Goal: Check status: Check status

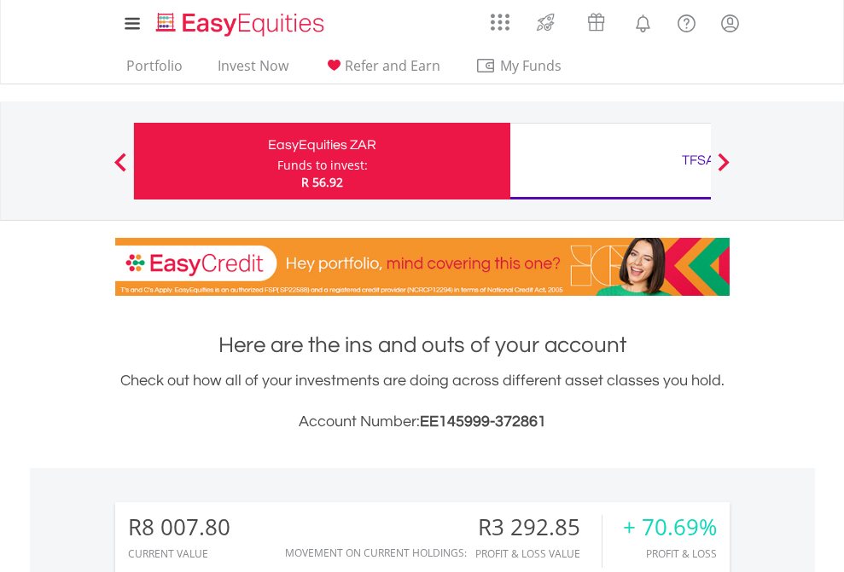
scroll to position [164, 268]
click at [277, 161] on div "Funds to invest:" at bounding box center [322, 165] width 90 height 17
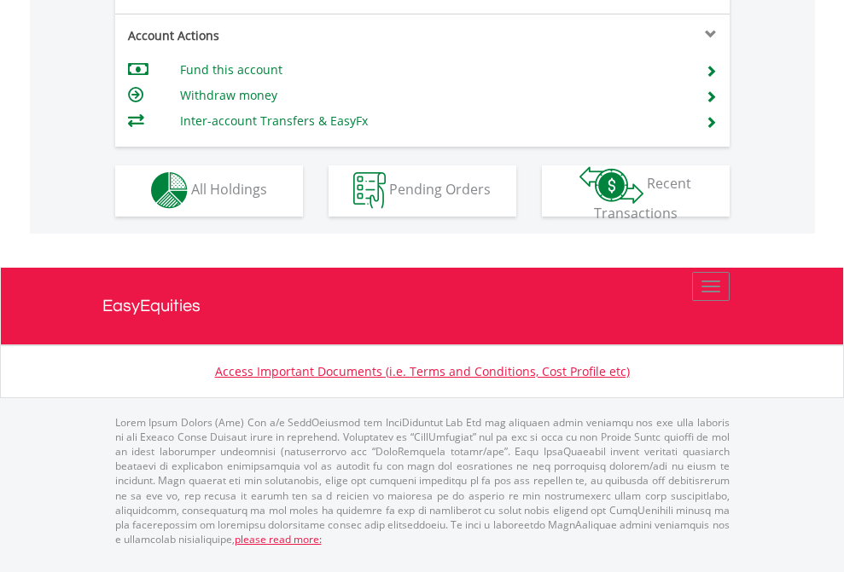
scroll to position [1454, 0]
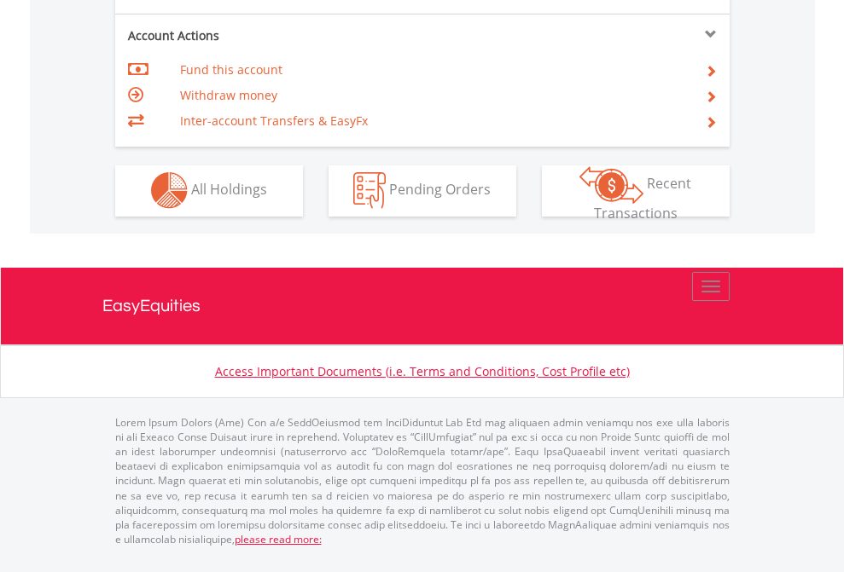
scroll to position [1595, 0]
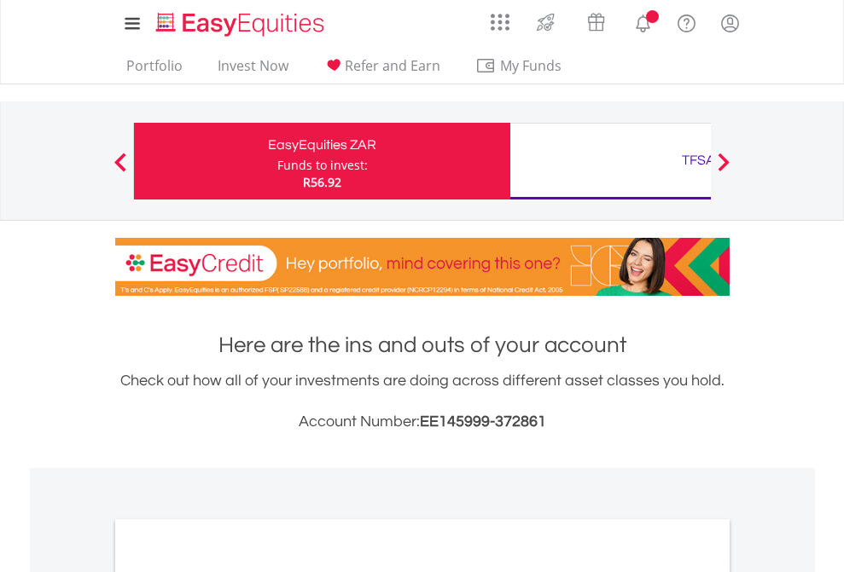
scroll to position [1410, 0]
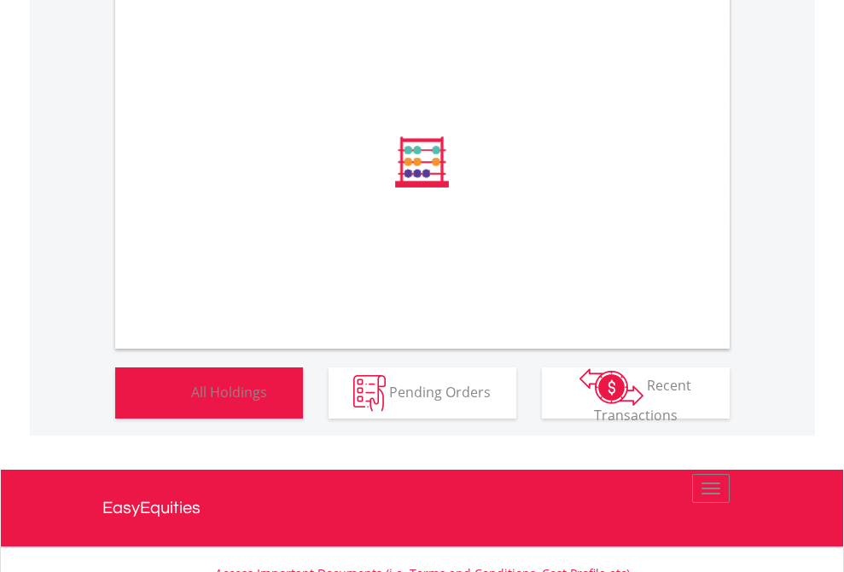
click at [191, 401] on span "All Holdings" at bounding box center [229, 391] width 76 height 19
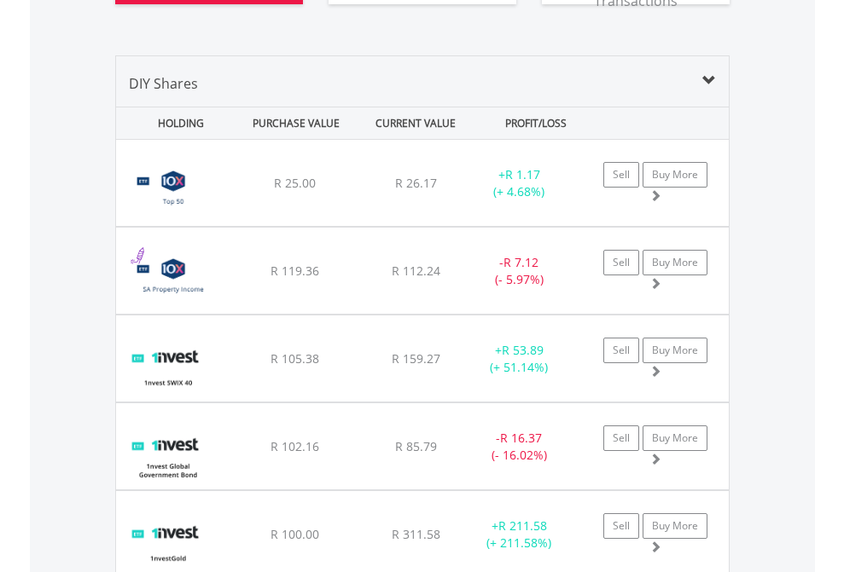
scroll to position [2034, 0]
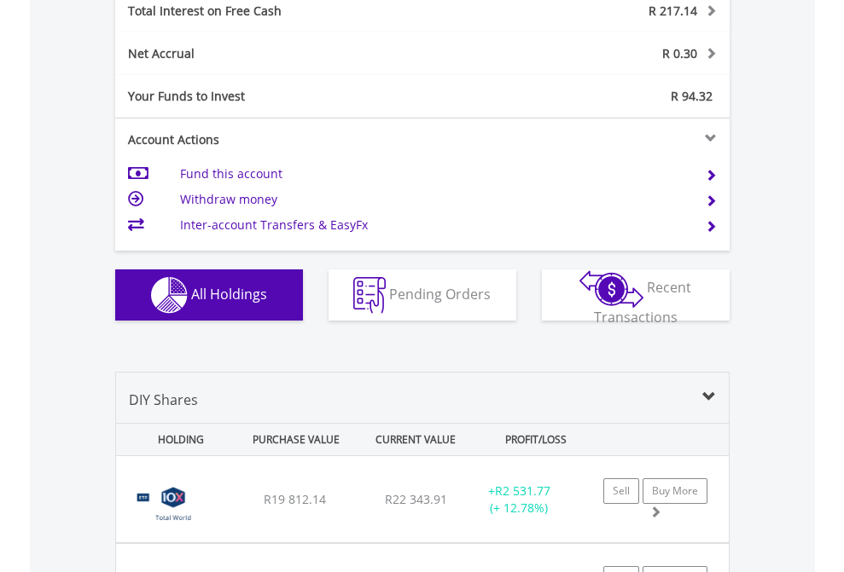
scroll to position [1965, 0]
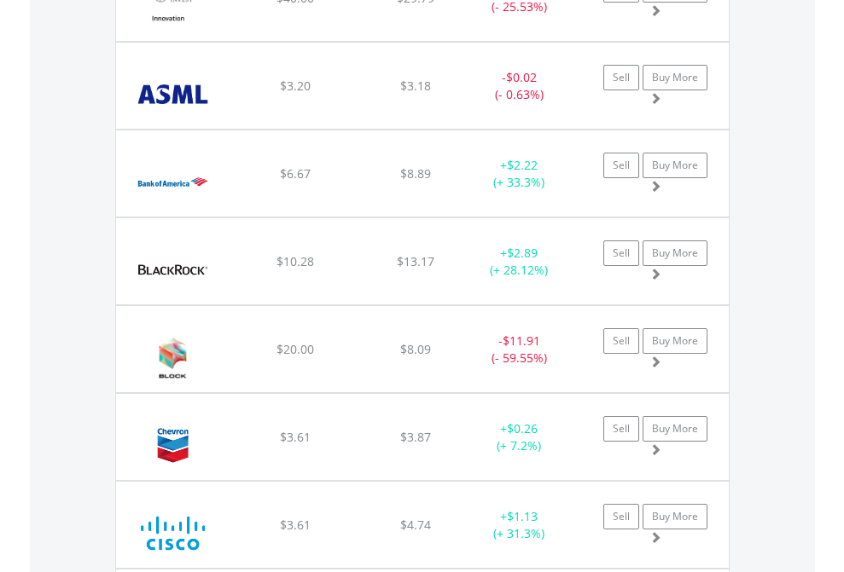
scroll to position [164, 268]
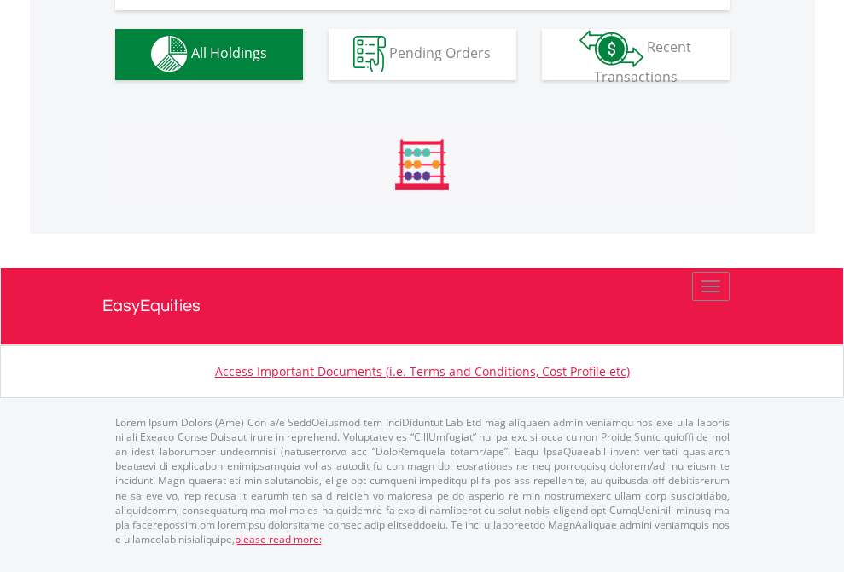
scroll to position [1689, 0]
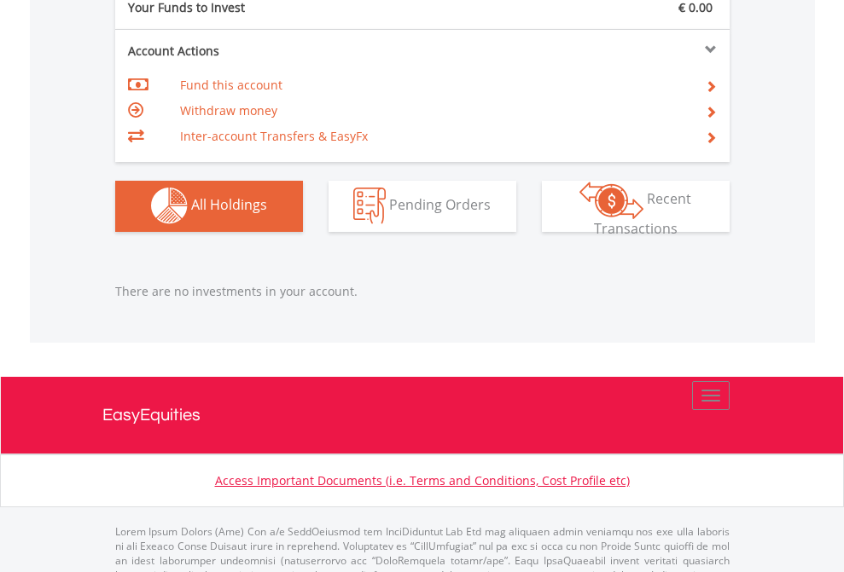
scroll to position [1689, 0]
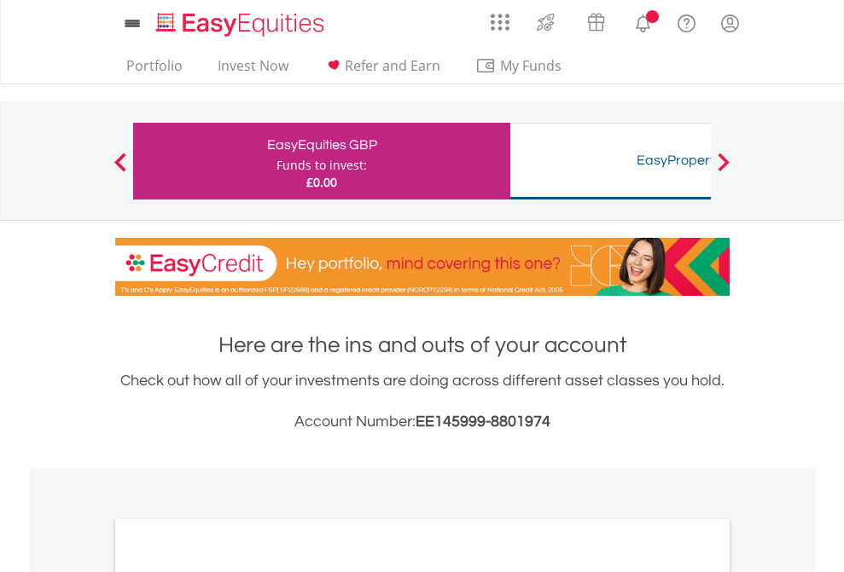
scroll to position [1025, 0]
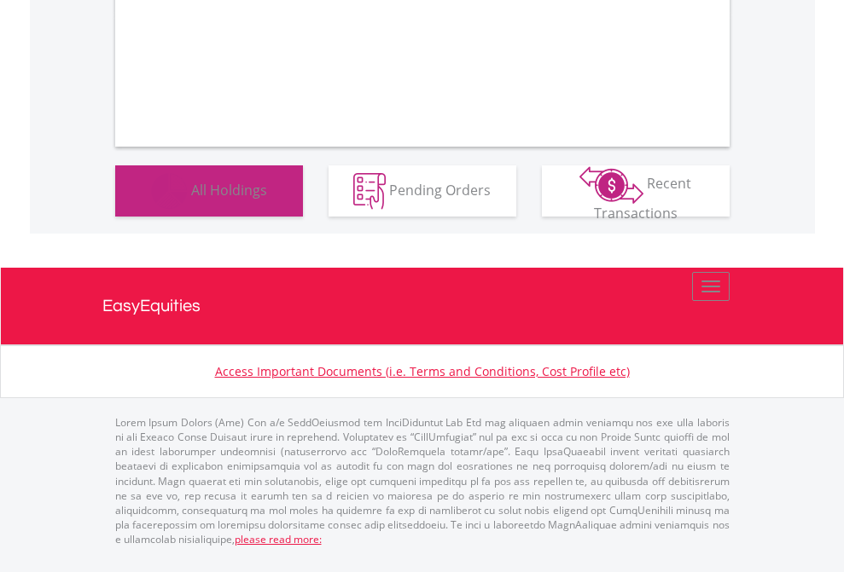
click at [191, 199] on span "All Holdings" at bounding box center [229, 189] width 76 height 19
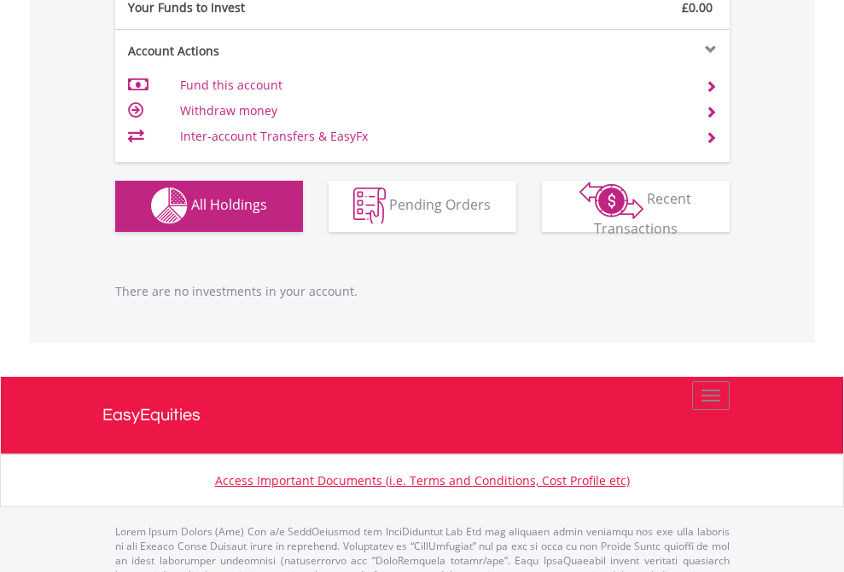
scroll to position [1689, 0]
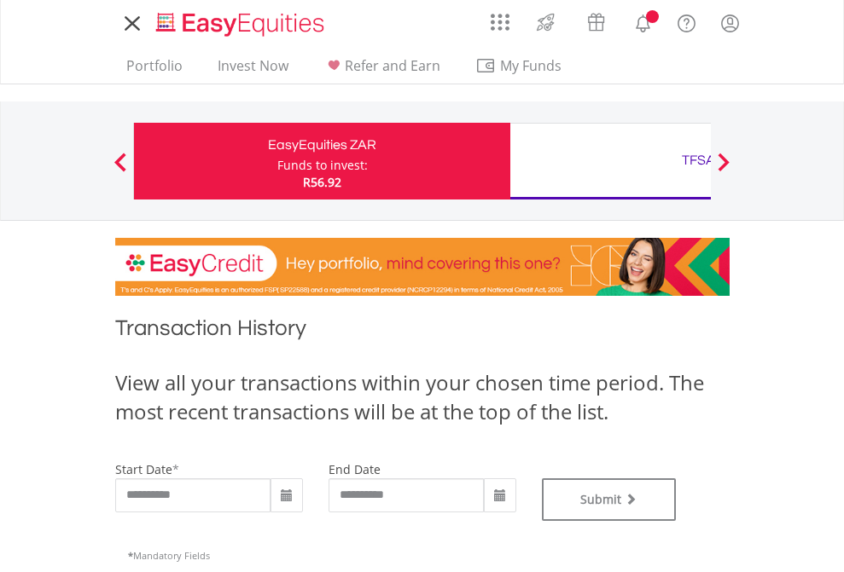
type input "**********"
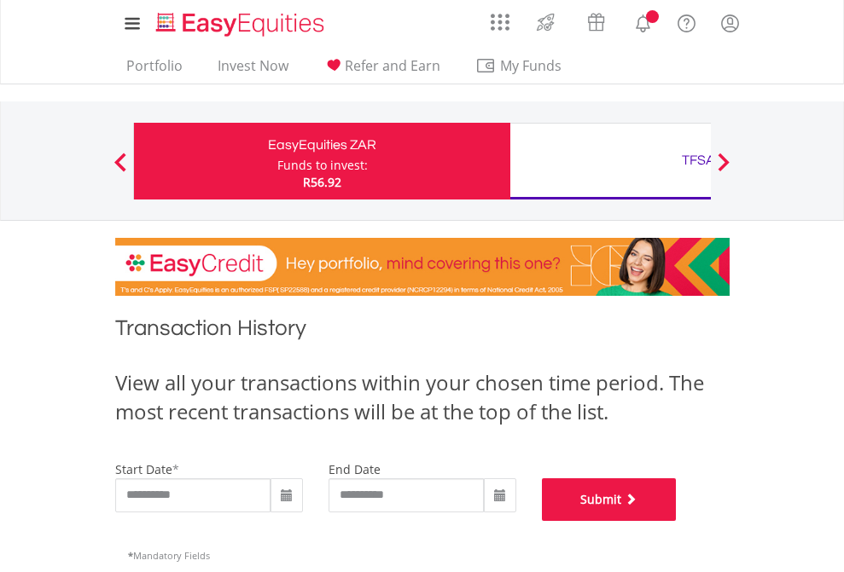
click at [676, 521] on button "Submit" at bounding box center [609, 500] width 135 height 43
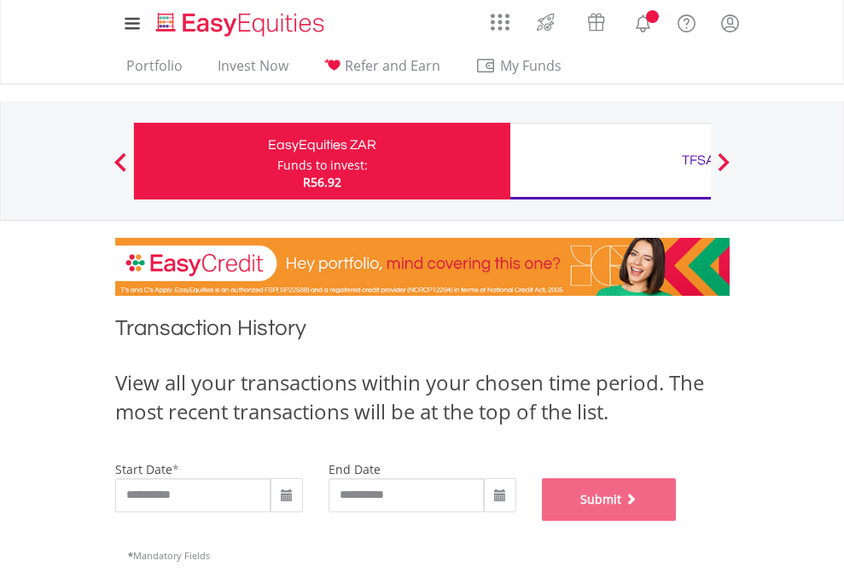
scroll to position [692, 0]
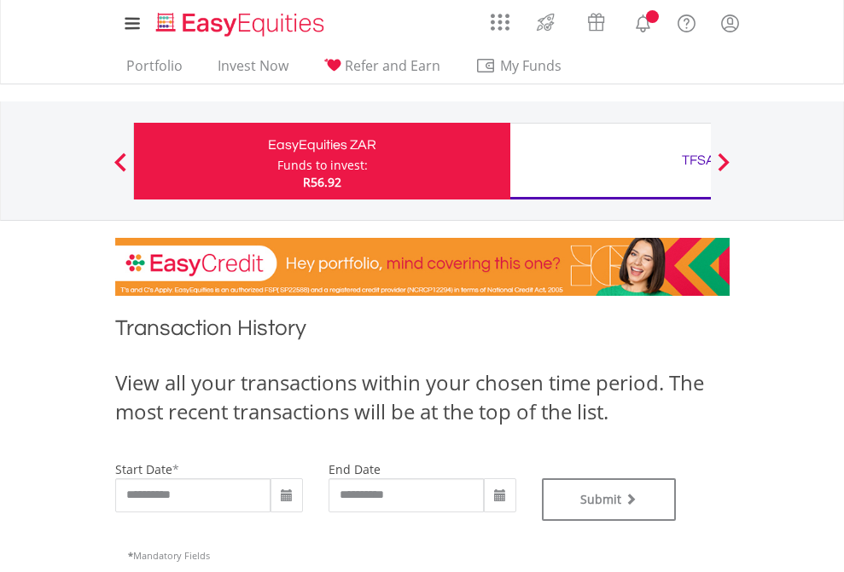
click at [610, 161] on div "TFSA" at bounding box center [698, 160] width 356 height 24
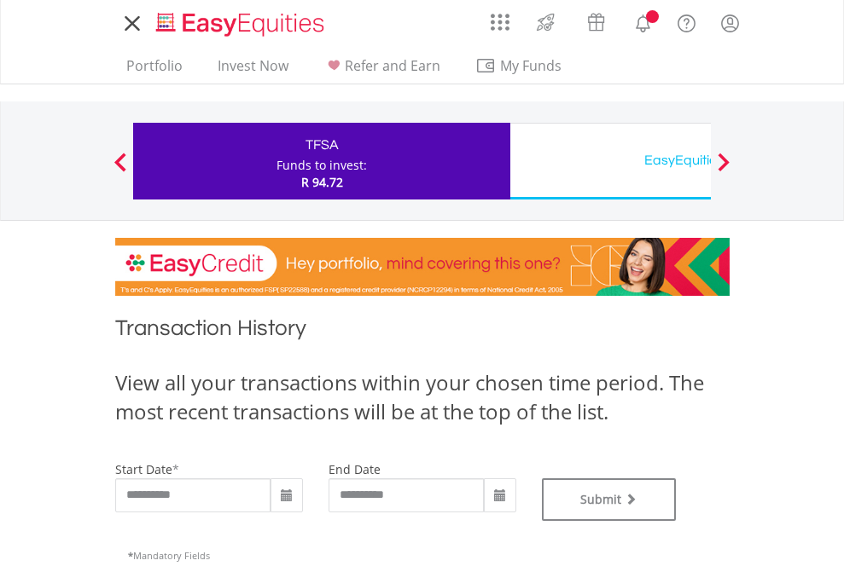
type input "**********"
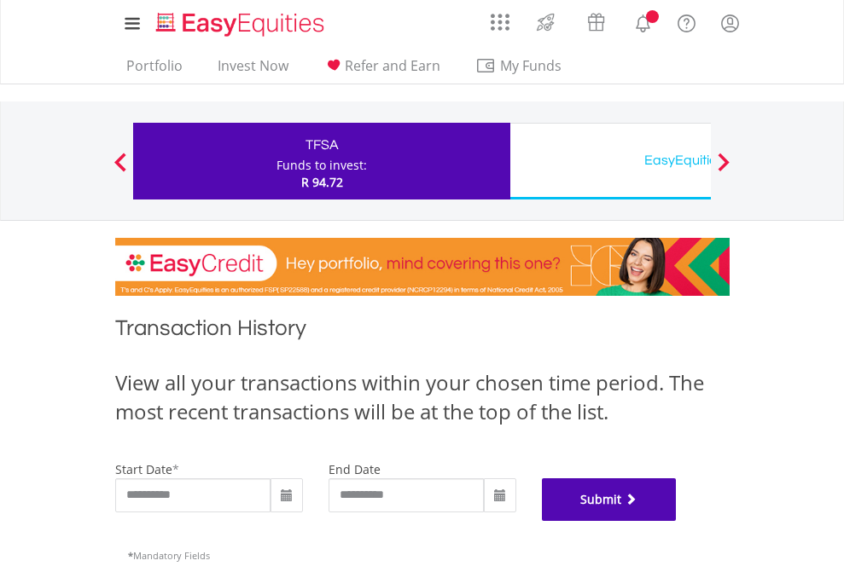
click at [676, 521] on button "Submit" at bounding box center [609, 500] width 135 height 43
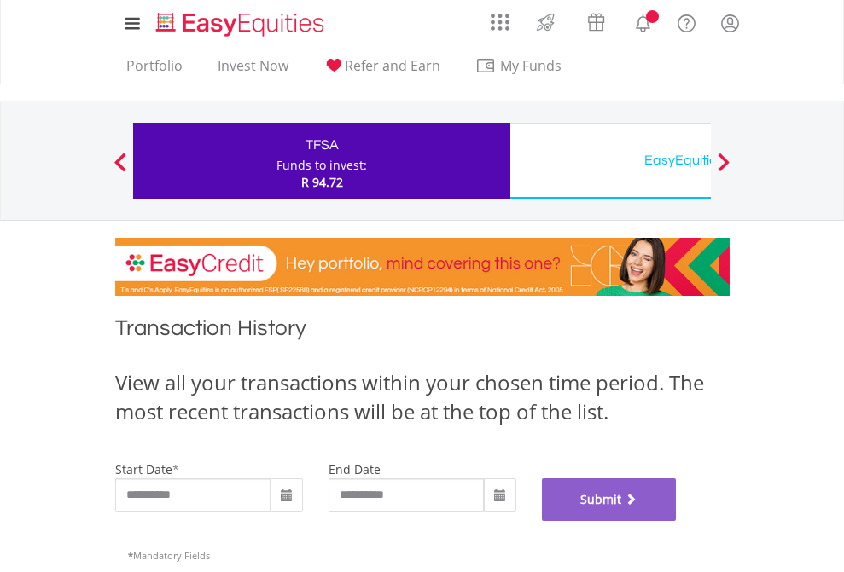
scroll to position [692, 0]
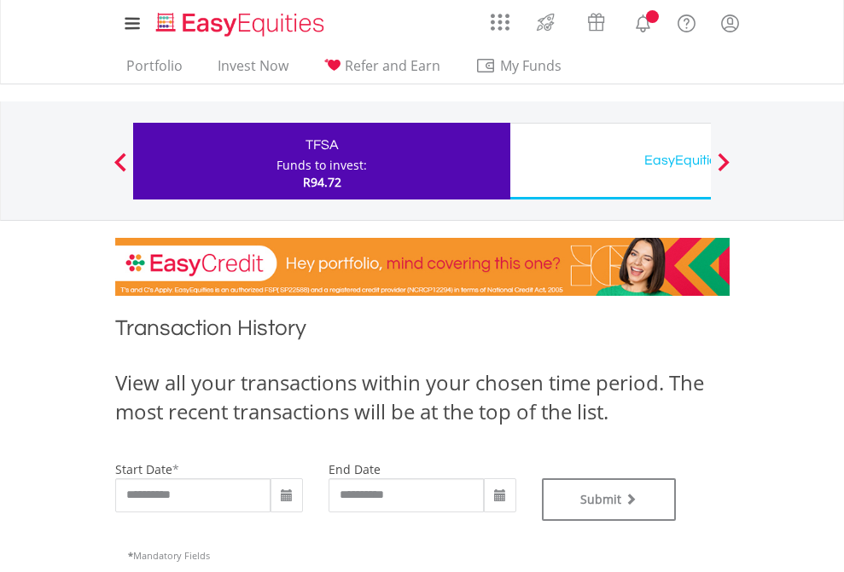
click at [610, 161] on div "EasyEquities USD" at bounding box center [698, 160] width 356 height 24
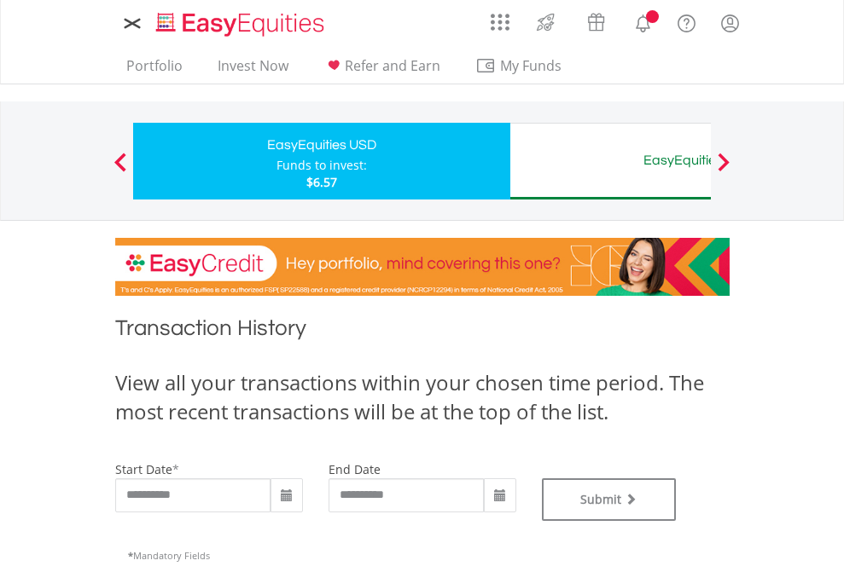
type input "**********"
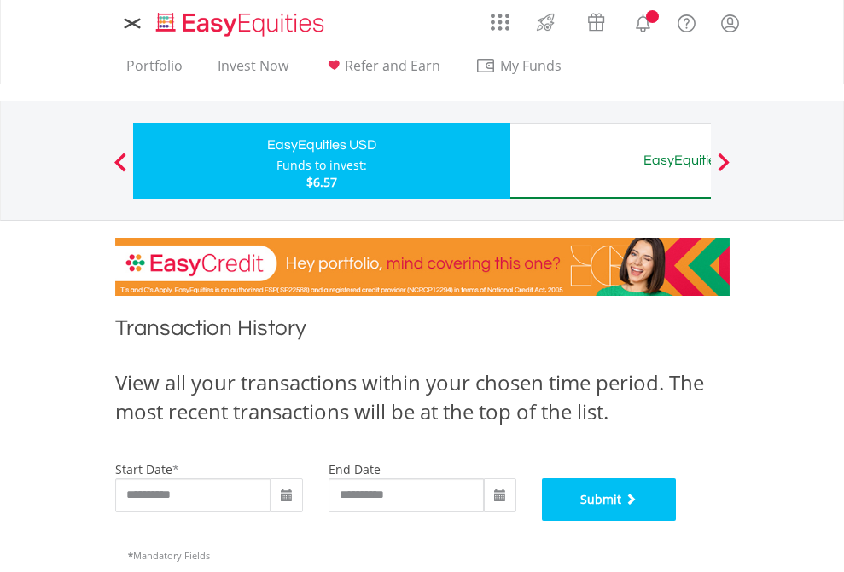
click at [676, 521] on button "Submit" at bounding box center [609, 500] width 135 height 43
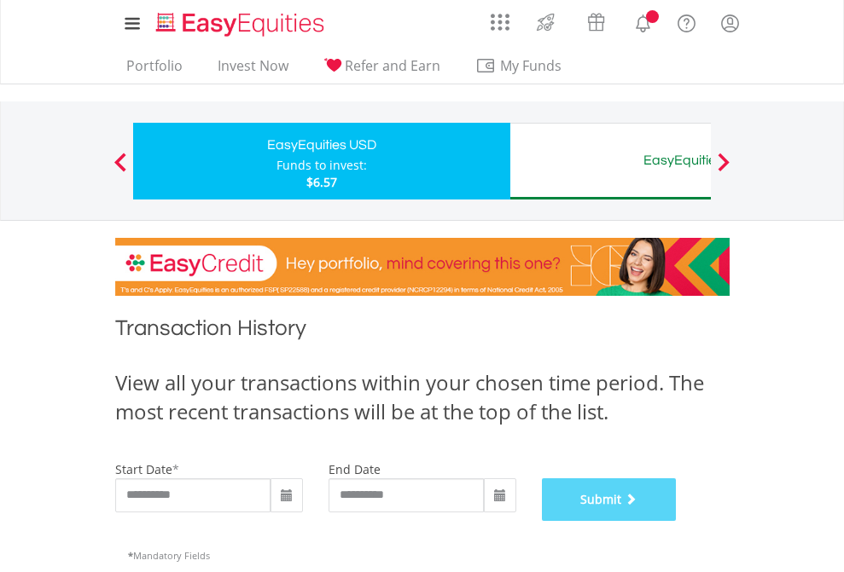
scroll to position [692, 0]
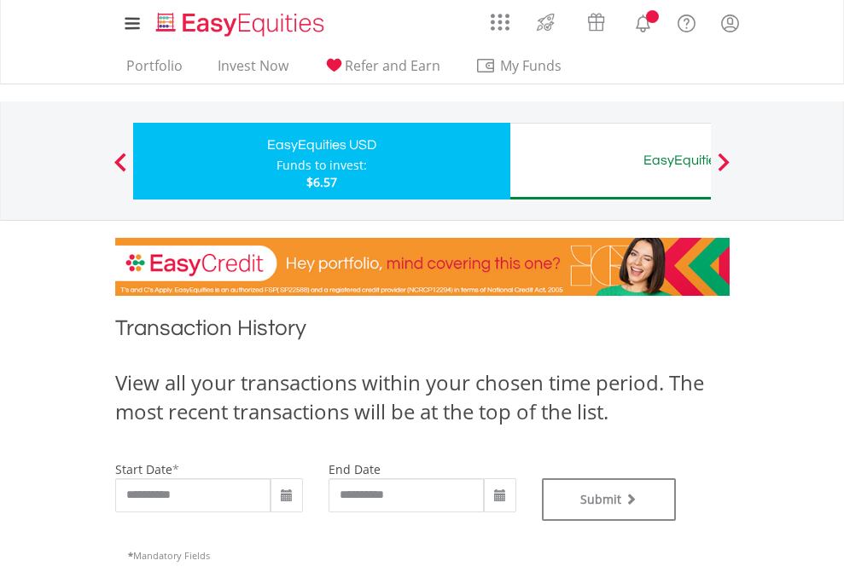
click at [610, 161] on div "EasyEquities AUD" at bounding box center [698, 160] width 356 height 24
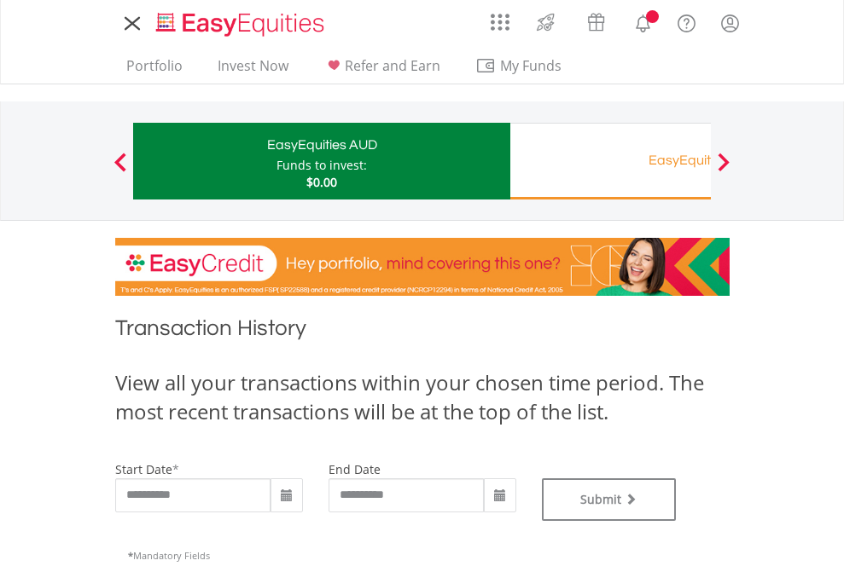
type input "**********"
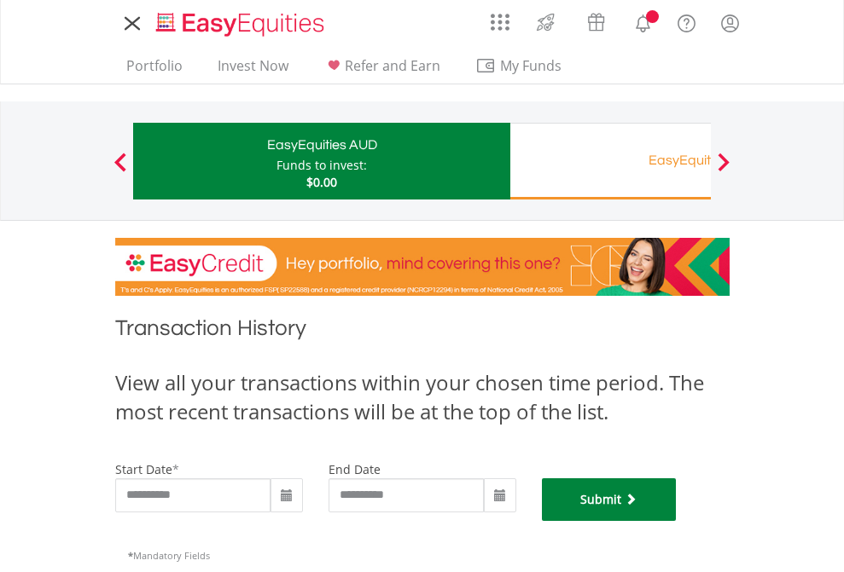
click at [676, 521] on button "Submit" at bounding box center [609, 500] width 135 height 43
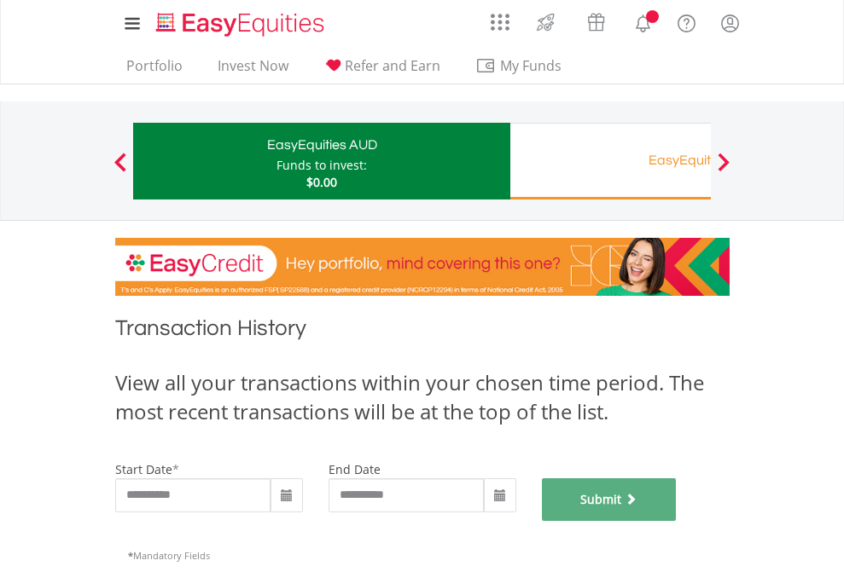
scroll to position [692, 0]
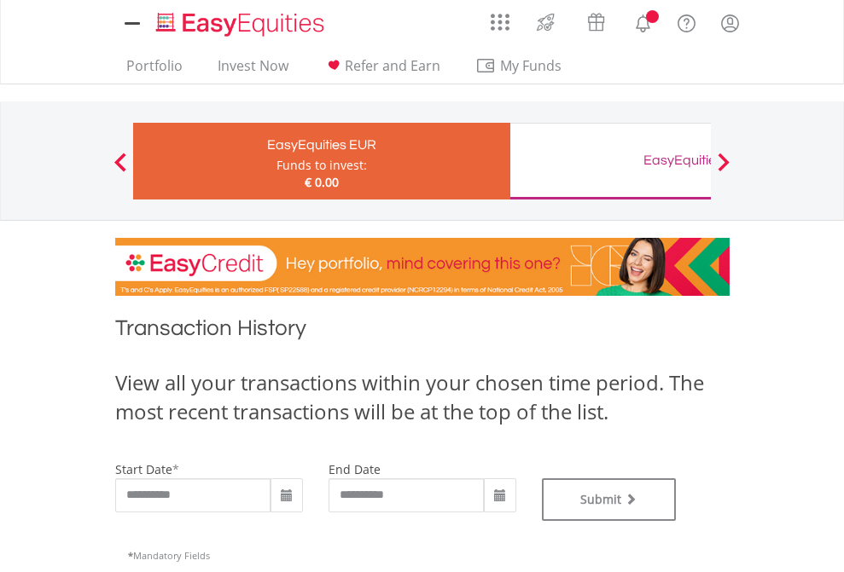
type input "**********"
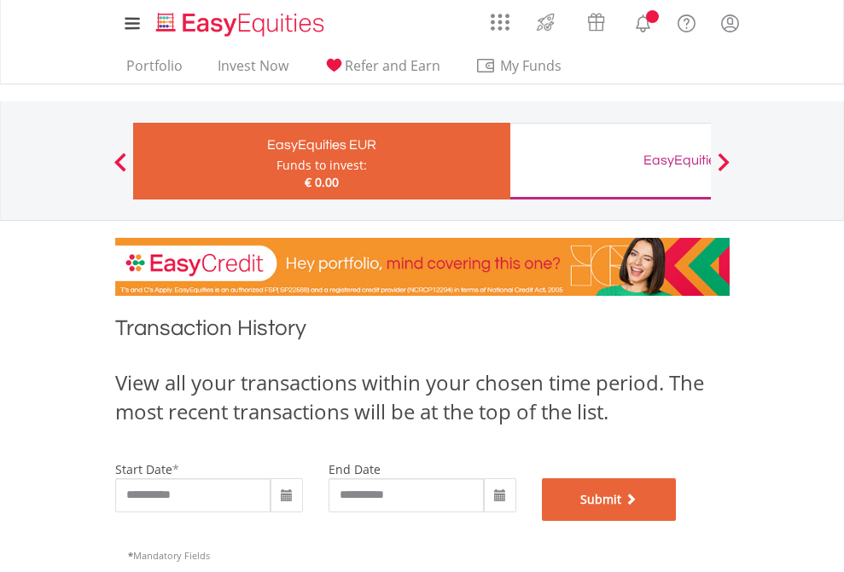
click at [676, 521] on button "Submit" at bounding box center [609, 500] width 135 height 43
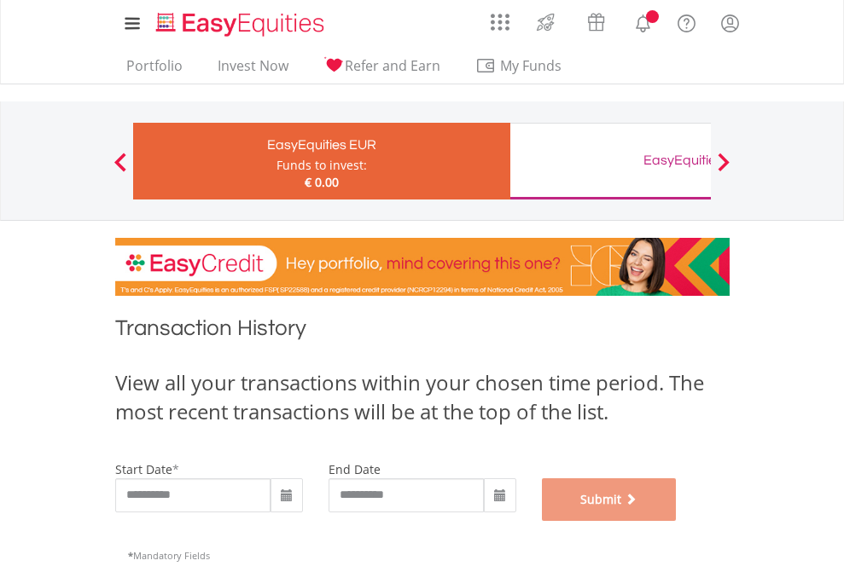
scroll to position [692, 0]
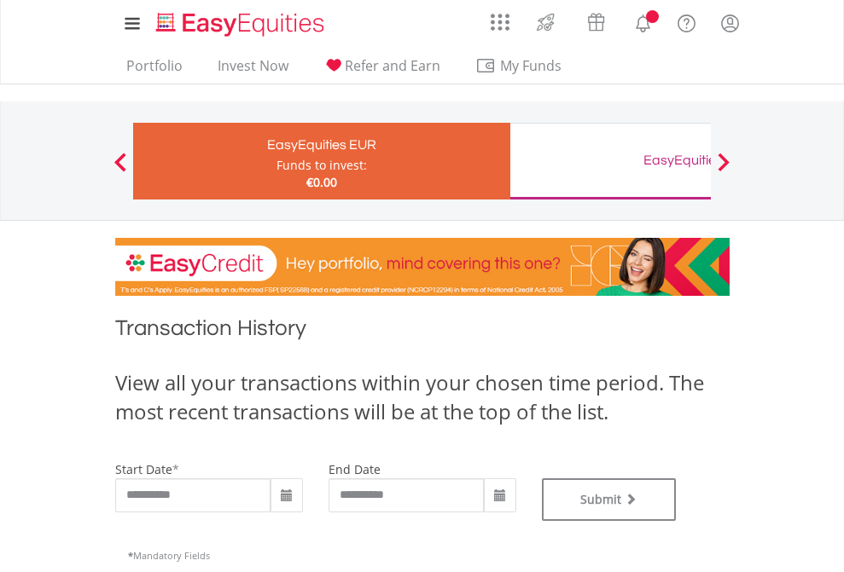
click at [610, 161] on div "EasyEquities GBP" at bounding box center [698, 160] width 356 height 24
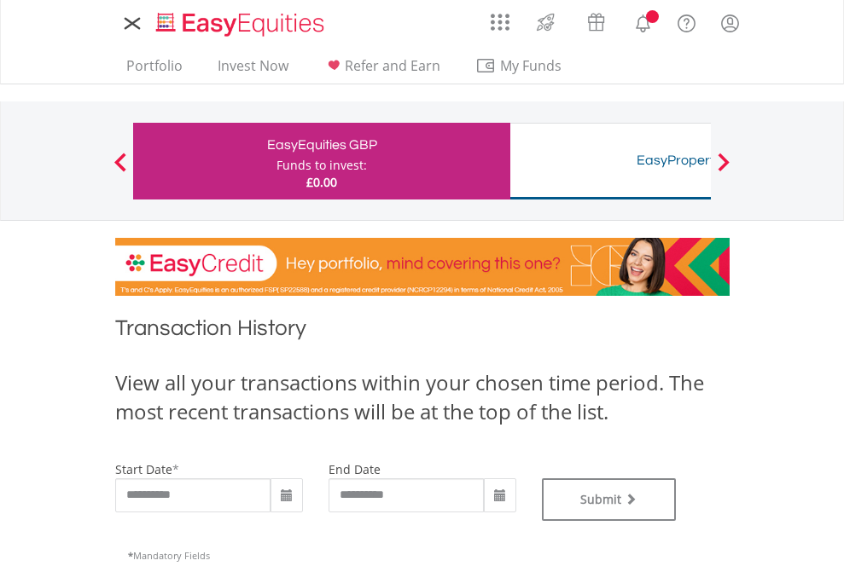
type input "**********"
